Goal: Transaction & Acquisition: Purchase product/service

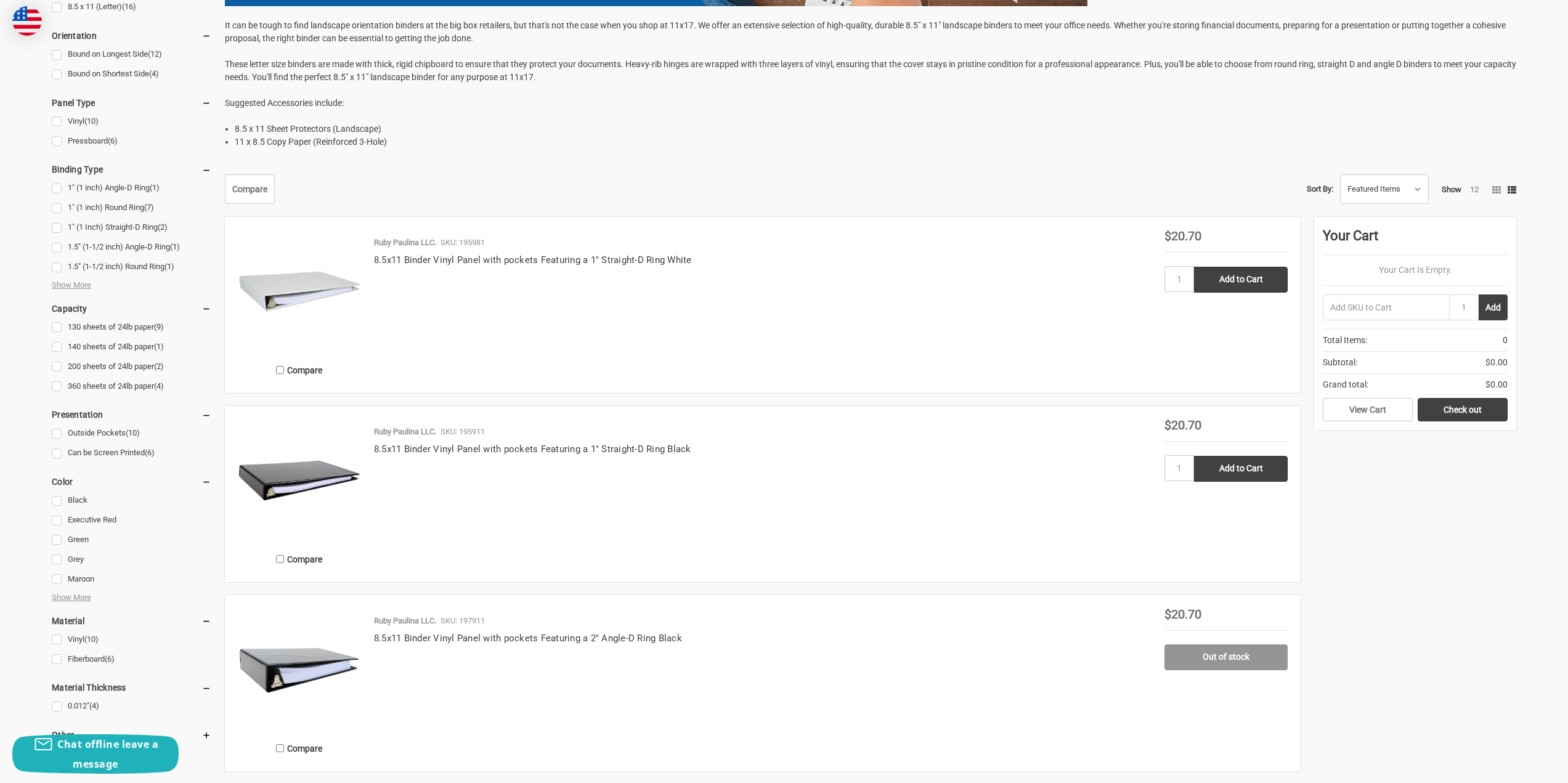
scroll to position [492, 0]
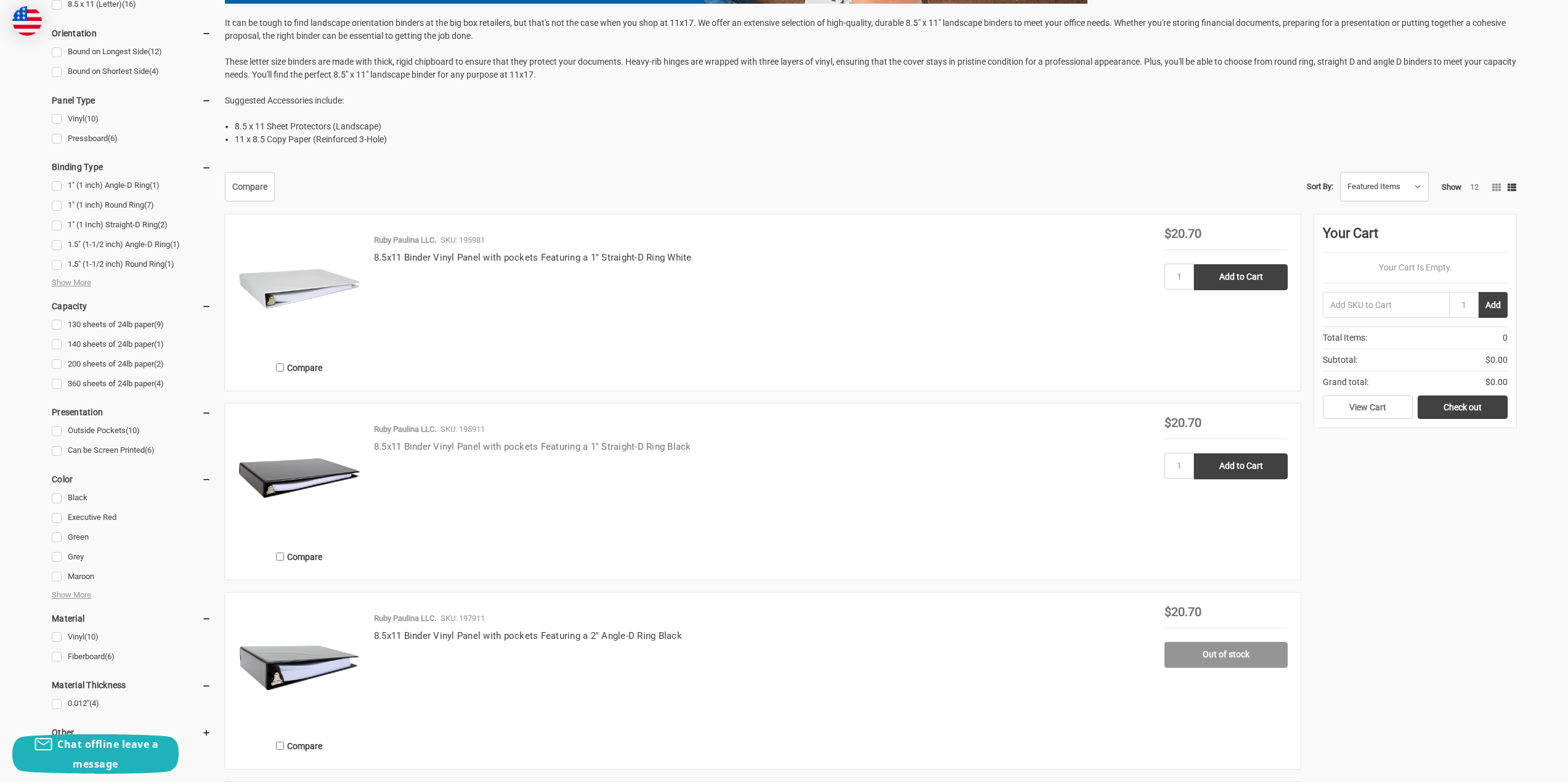
click at [553, 445] on link "8.5x11 Binder Vinyl Panel with pockets Featuring a 1" Straight-D Ring Black" at bounding box center [533, 446] width 317 height 11
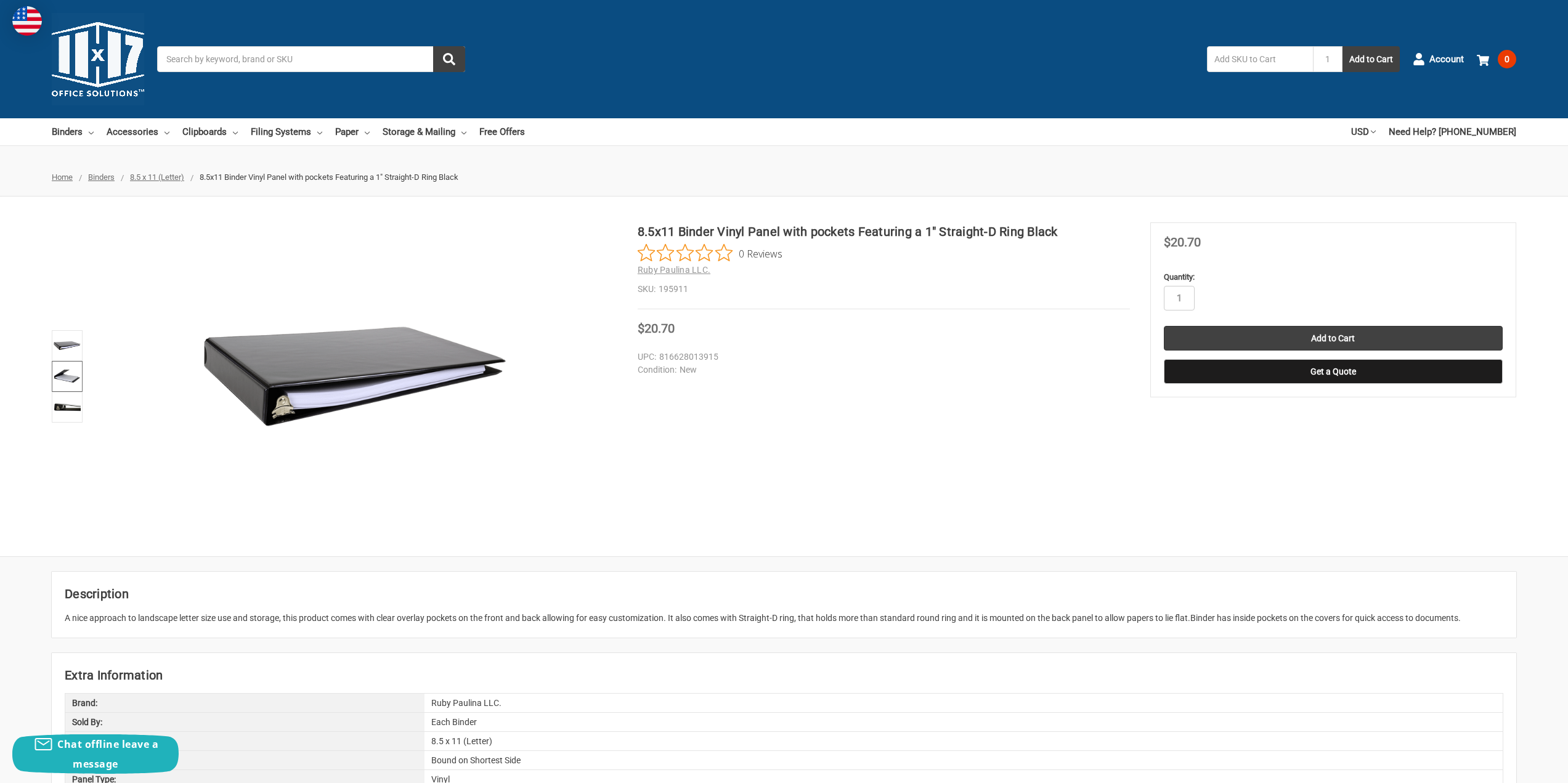
click at [70, 374] on img at bounding box center [67, 376] width 27 height 27
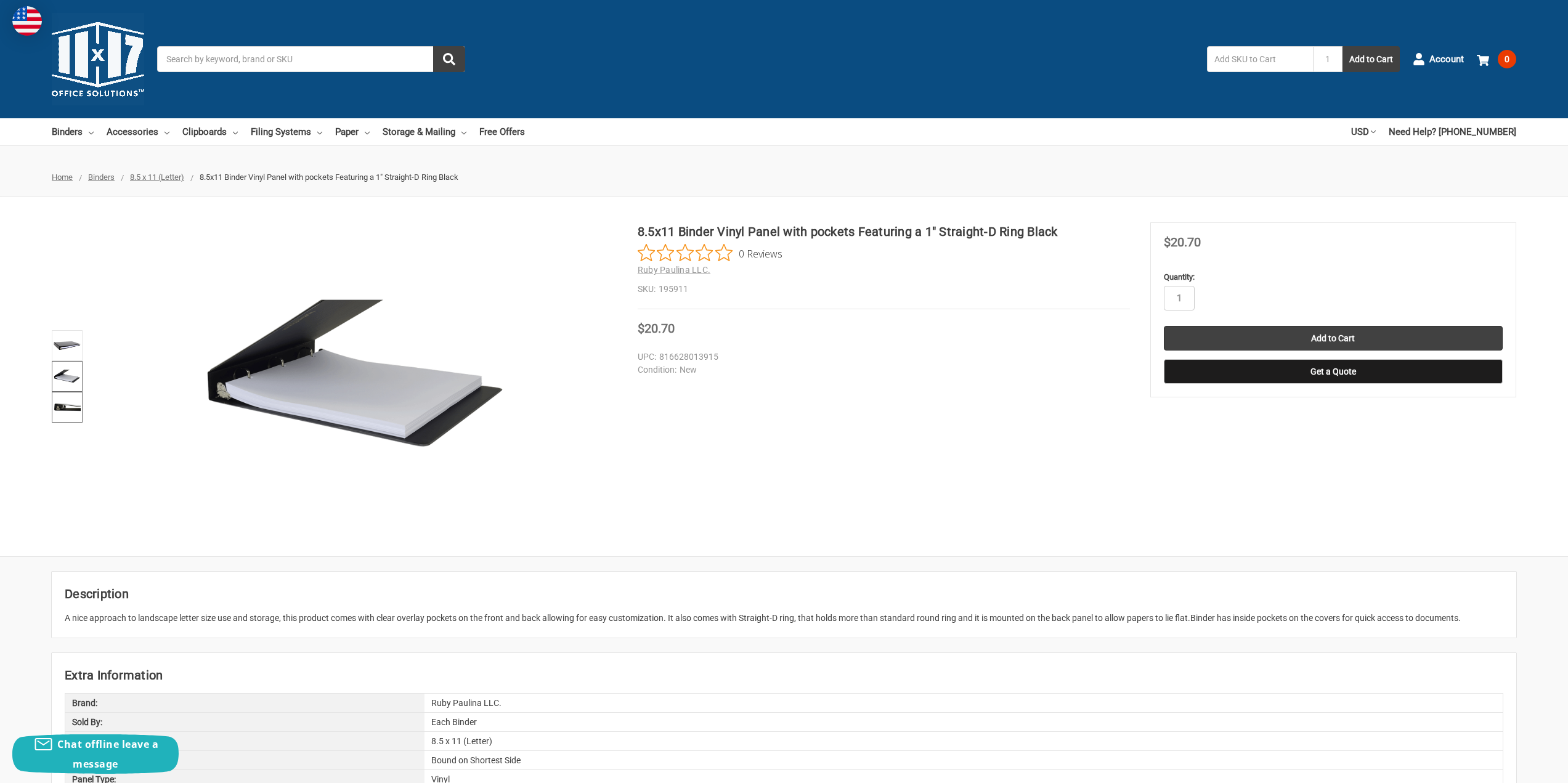
click at [73, 410] on img at bounding box center [67, 407] width 27 height 27
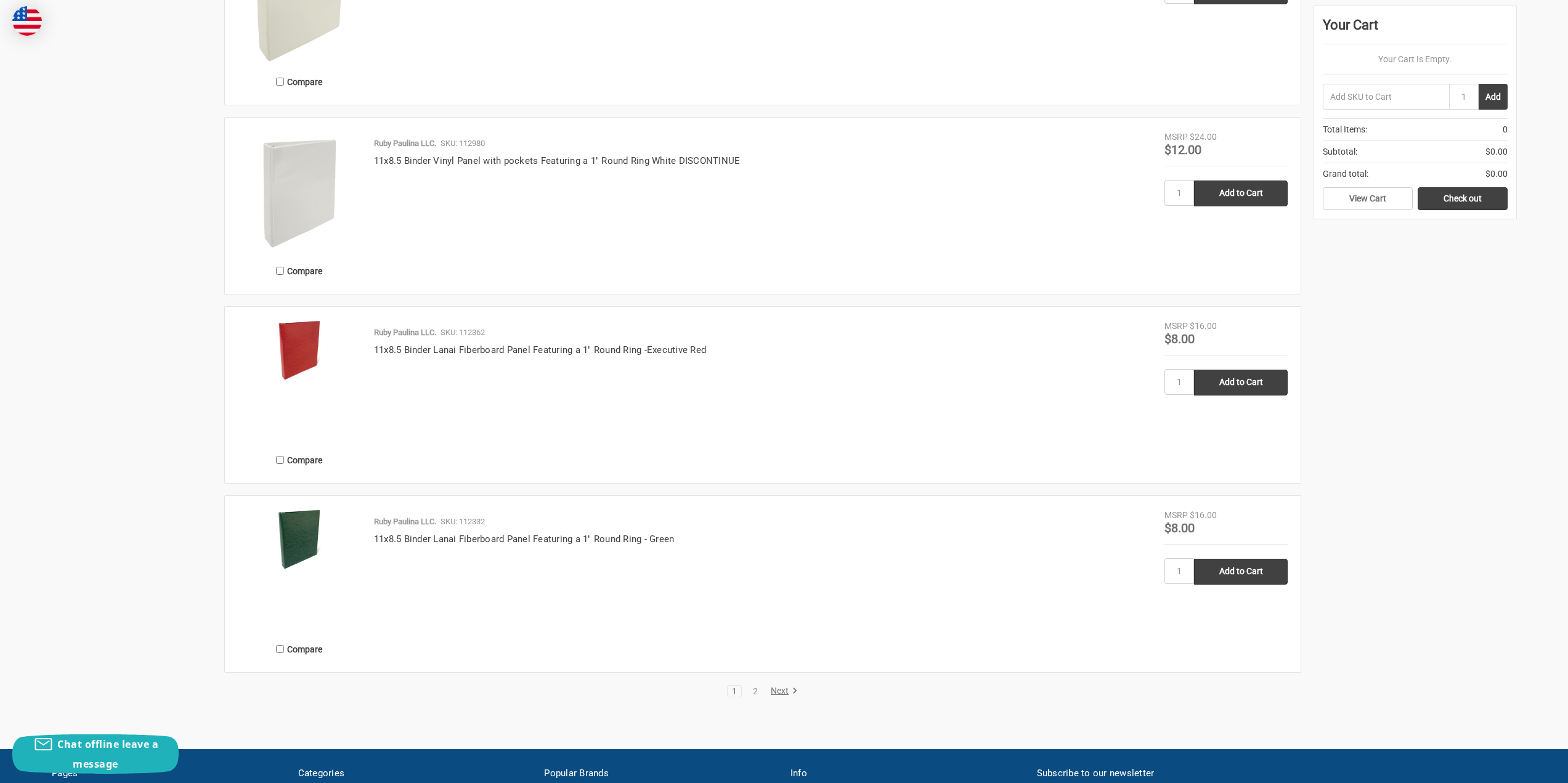
scroll to position [2463, 0]
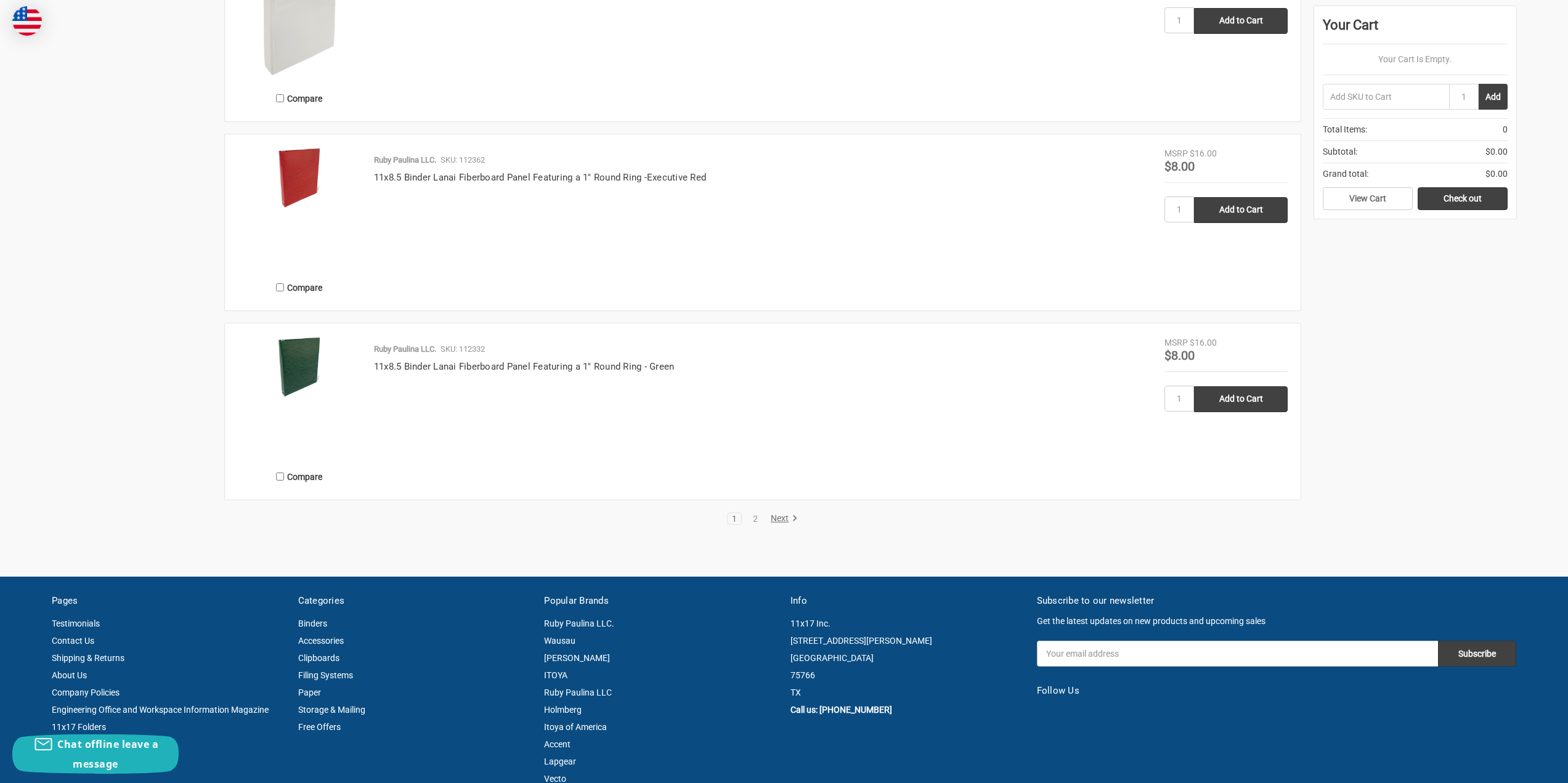
click at [783, 519] on link "Next" at bounding box center [782, 518] width 31 height 11
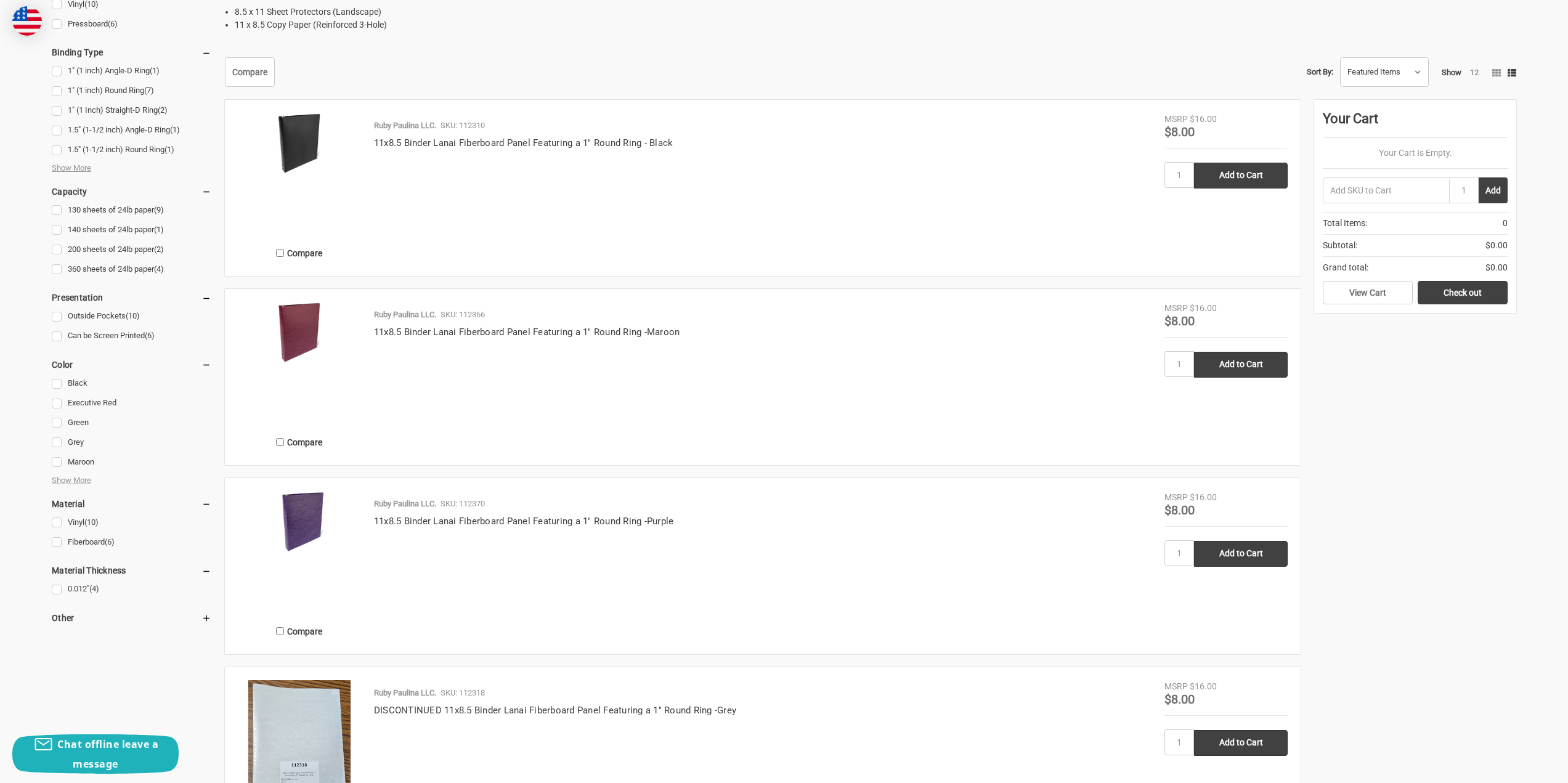
scroll to position [449, 0]
